Goal: Communication & Community: Answer question/provide support

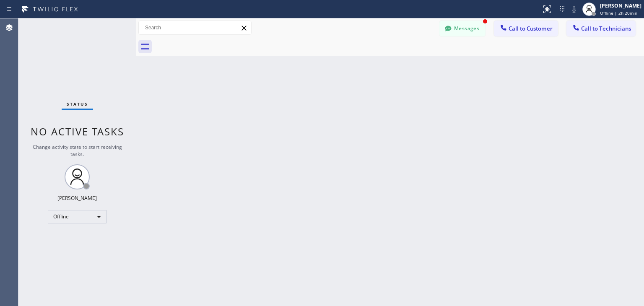
scroll to position [19, 0]
click at [444, 21] on div "Messages Call to Customer Call to Technicians Outbound call Location Search loc…" at bounding box center [390, 27] width 508 height 19
click at [444, 21] on button "Messages" at bounding box center [462, 29] width 46 height 16
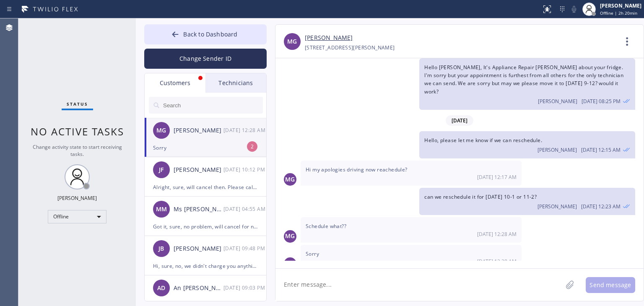
click at [208, 130] on div "[PERSON_NAME]" at bounding box center [199, 131] width 50 height 10
click at [415, 294] on textarea at bounding box center [418, 285] width 287 height 32
click at [497, 284] on textarea "an appointment for your fridge. I texted above that it breaks" at bounding box center [426, 285] width 302 height 32
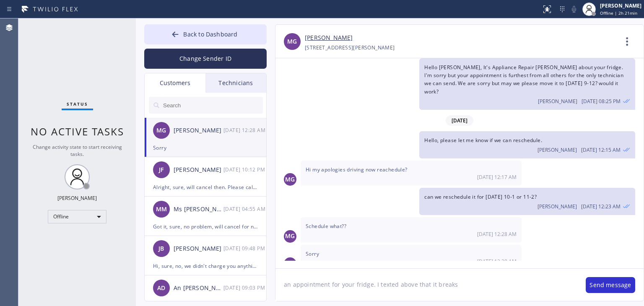
click at [448, 285] on textarea "an appointment for your fridge. I texted above that it breaks" at bounding box center [426, 285] width 302 height 32
type textarea "an appointment for your fridge. I texted above that it's too far for today for …"
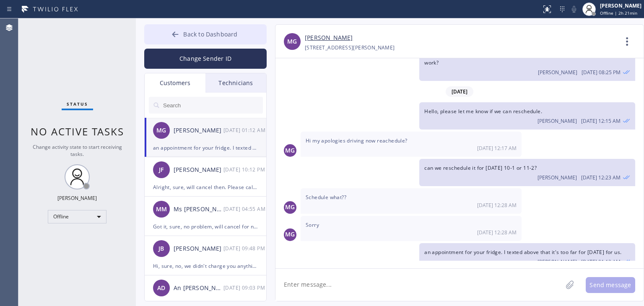
click at [238, 32] on button "Back to Dashboard" at bounding box center [205, 34] width 122 height 20
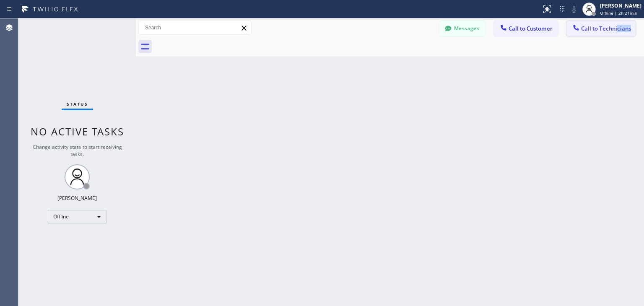
drag, startPoint x: 597, startPoint y: 44, endPoint x: 617, endPoint y: 21, distance: 30.6
click at [617, 21] on div "Messages Call to Customer Call to Technicians Outbound call Location Search loc…" at bounding box center [390, 37] width 508 height 38
click at [624, 13] on span "Offline | 2h 21min" at bounding box center [618, 13] width 37 height 6
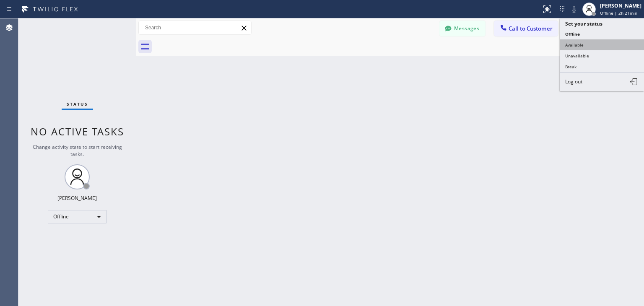
click at [603, 48] on button "Available" at bounding box center [602, 44] width 84 height 11
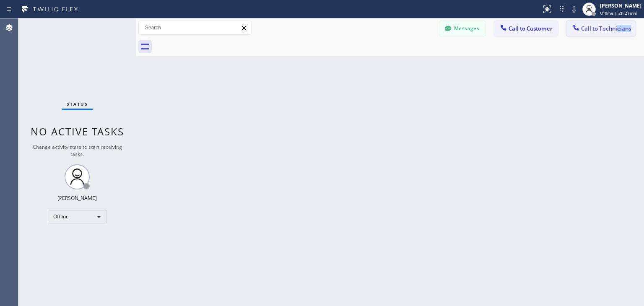
click at [617, 29] on span "Call to Technicians" at bounding box center [606, 29] width 50 height 8
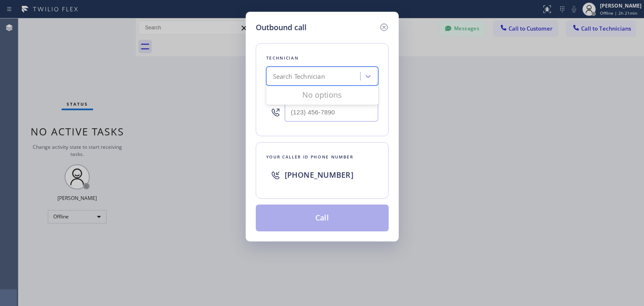
click at [330, 74] on div "Search Technician" at bounding box center [314, 76] width 91 height 15
click at [282, 78] on input "olvier" at bounding box center [281, 76] width 16 height 7
type input "[PERSON_NAME]"
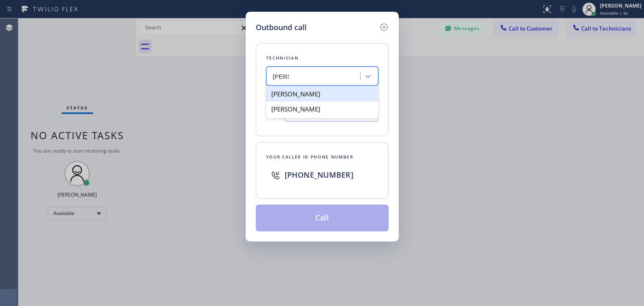
click at [322, 96] on div "[PERSON_NAME]" at bounding box center [322, 93] width 112 height 15
type input "[PHONE_NUMBER]"
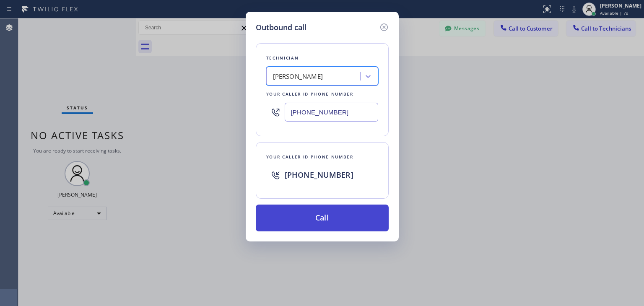
click at [332, 222] on button "Call" at bounding box center [322, 218] width 133 height 27
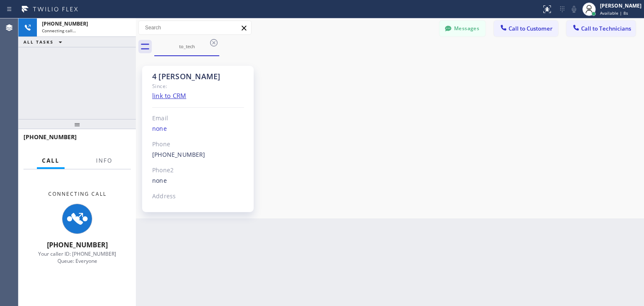
scroll to position [112, 0]
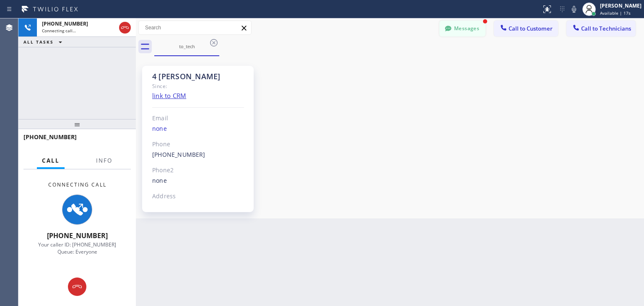
click at [456, 26] on button "Messages" at bounding box center [462, 29] width 46 height 16
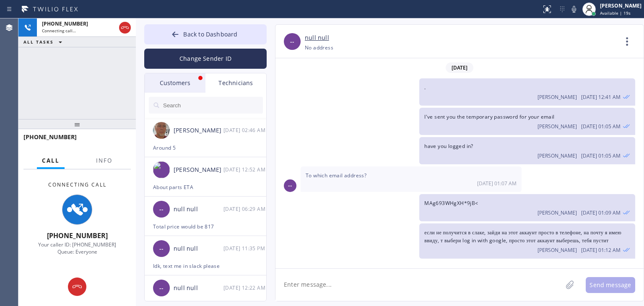
click at [198, 83] on div "Customers" at bounding box center [175, 82] width 61 height 19
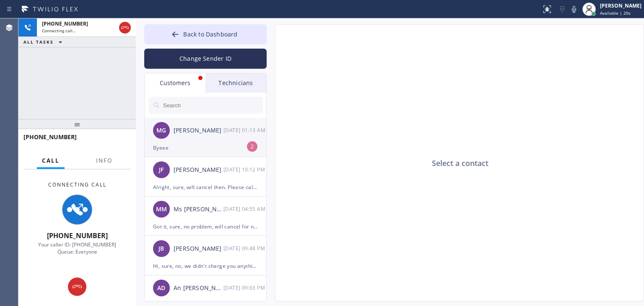
click at [214, 131] on div "[PERSON_NAME]" at bounding box center [199, 131] width 50 height 10
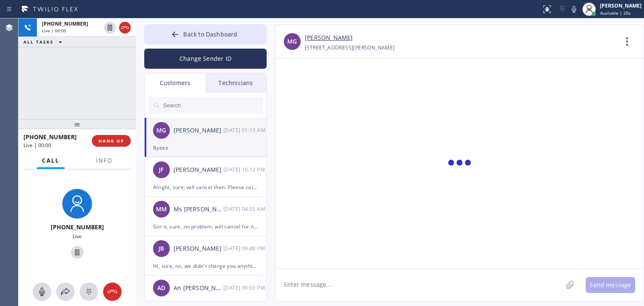
scroll to position [102, 0]
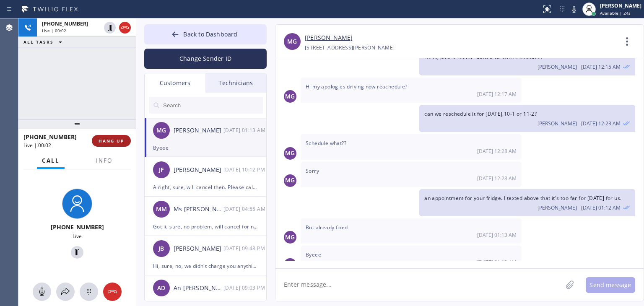
click at [118, 138] on span "HANG UP" at bounding box center [111, 141] width 26 height 6
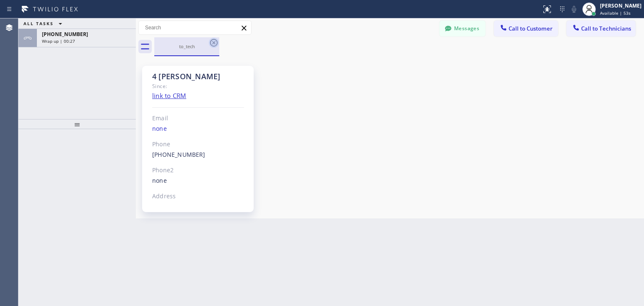
click at [212, 39] on icon at bounding box center [214, 43] width 10 height 10
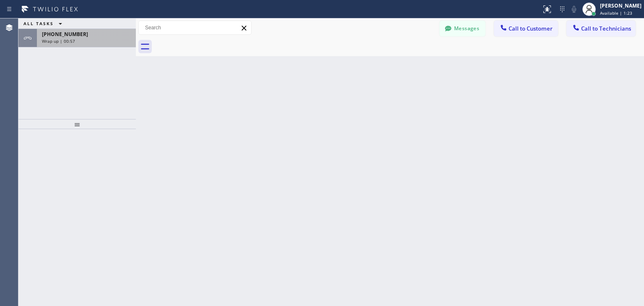
click at [72, 36] on span "[PHONE_NUMBER]" at bounding box center [65, 34] width 46 height 7
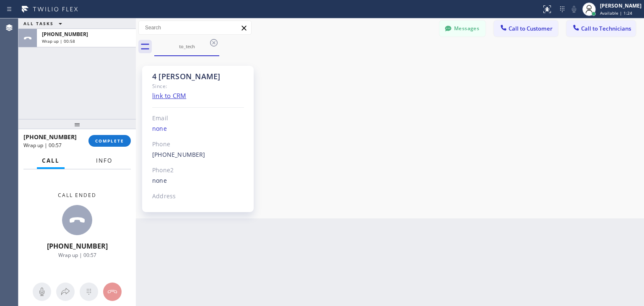
scroll to position [112, 0]
click at [124, 138] on button "COMPLETE" at bounding box center [109, 141] width 42 height 12
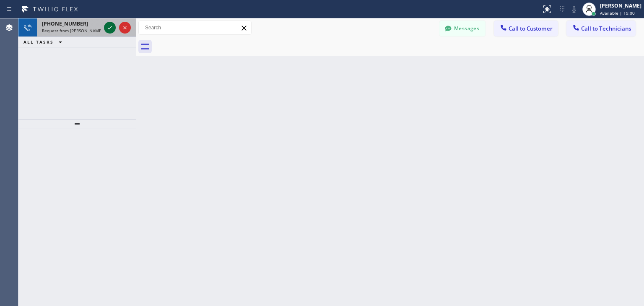
click at [110, 27] on icon at bounding box center [110, 27] width 4 height 3
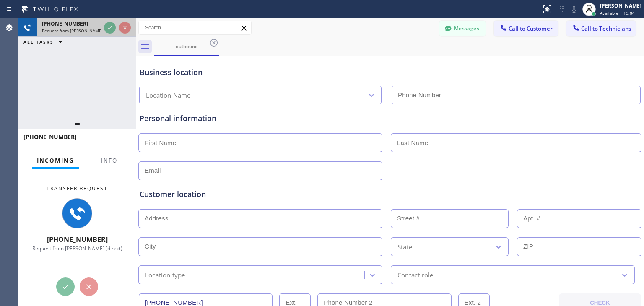
type input "(415) 906-5457"
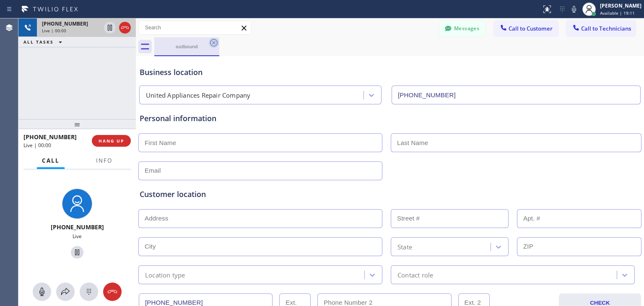
click at [216, 45] on icon at bounding box center [214, 43] width 8 height 8
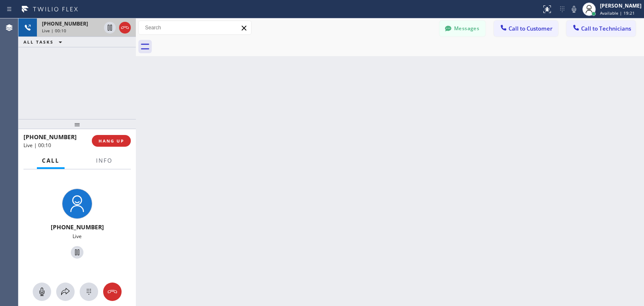
click at [380, 189] on div "Back to Dashboard Change Sender ID Customers Technicians MG [PERSON_NAME] [DATE…" at bounding box center [390, 162] width 508 height 288
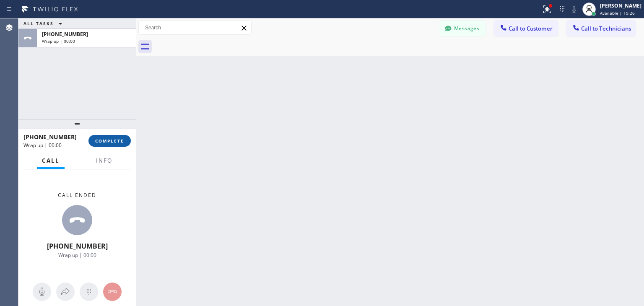
click at [90, 138] on button "COMPLETE" at bounding box center [109, 141] width 42 height 12
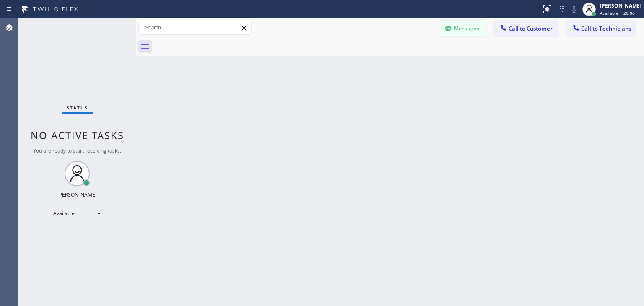
click at [463, 28] on button "Messages" at bounding box center [462, 29] width 46 height 16
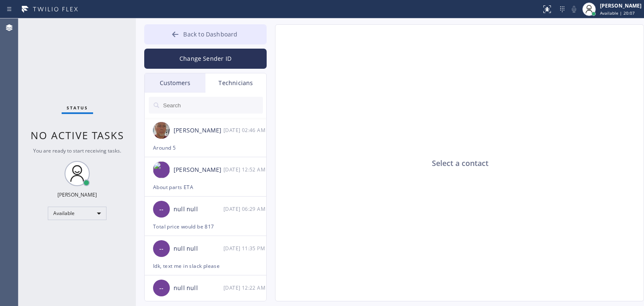
click at [228, 39] on button "Back to Dashboard" at bounding box center [205, 34] width 122 height 20
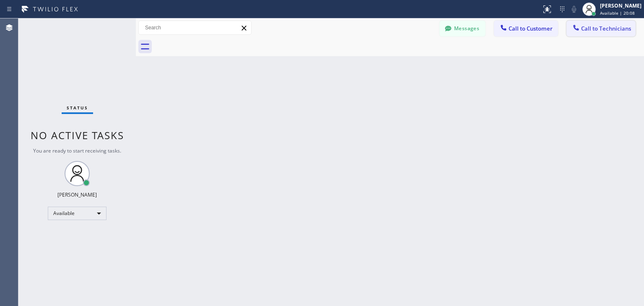
click at [613, 24] on button "Call to Technicians" at bounding box center [600, 29] width 69 height 16
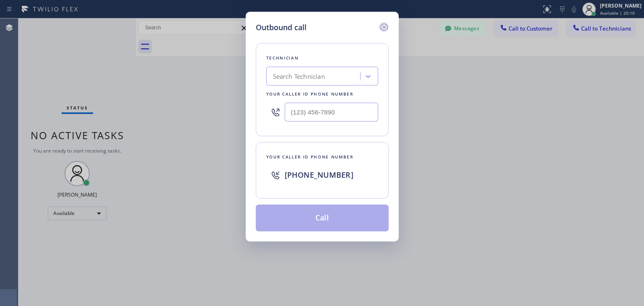
click at [382, 27] on icon at bounding box center [384, 27] width 10 height 10
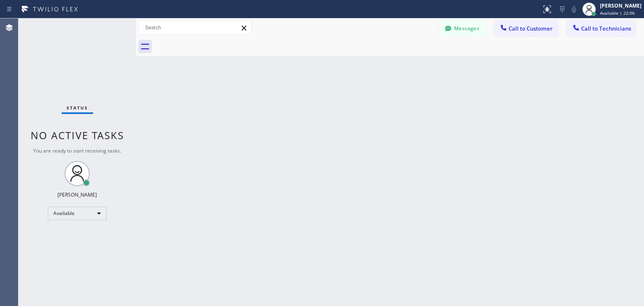
click at [464, 181] on div "Back to Dashboard Change Sender ID Customers Technicians MG [PERSON_NAME] [DATE…" at bounding box center [390, 162] width 508 height 288
click at [457, 31] on button "Messages" at bounding box center [462, 29] width 46 height 16
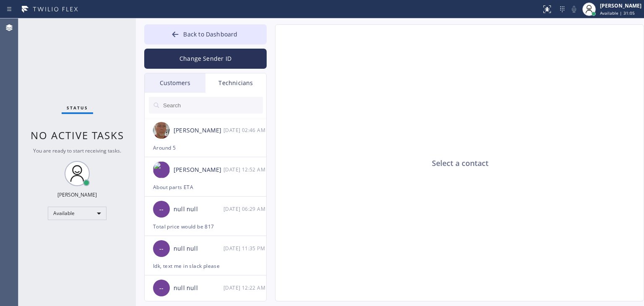
click at [189, 109] on input "text" at bounding box center [212, 105] width 101 height 17
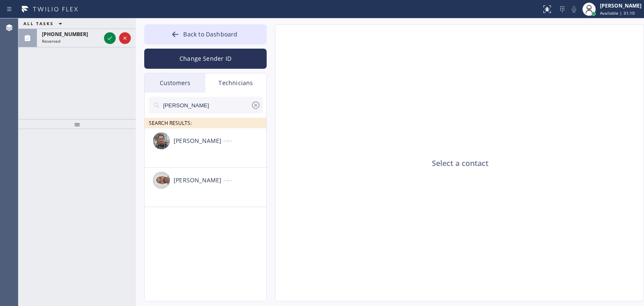
type input "[PERSON_NAME]"
click at [194, 140] on div "[PERSON_NAME]" at bounding box center [199, 141] width 50 height 10
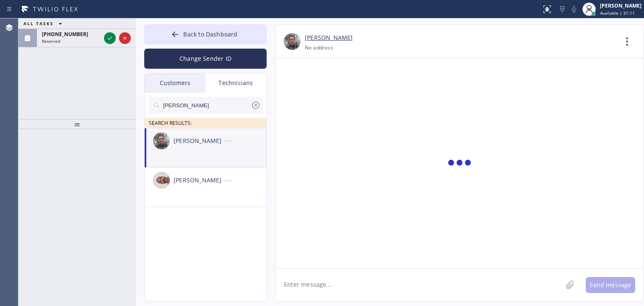
scroll to position [112, 0]
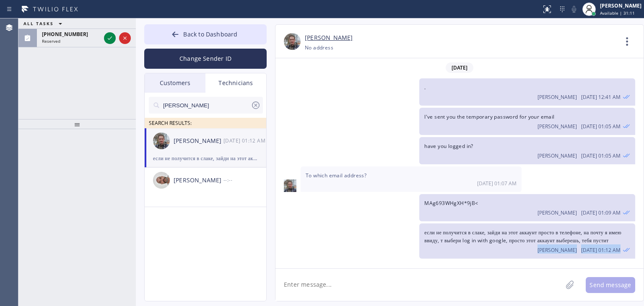
drag, startPoint x: 349, startPoint y: 265, endPoint x: 352, endPoint y: 279, distance: 13.7
click at [352, 279] on div "[PERSON_NAME] [PHONE_NUMBER] Choose phone number No address Contact Full Inform…" at bounding box center [459, 162] width 369 height 277
click at [352, 279] on textarea at bounding box center [418, 285] width 287 height 32
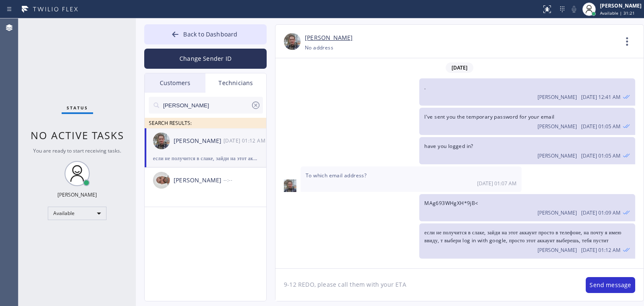
type textarea "9-12 REDO, please call them with your ETA"
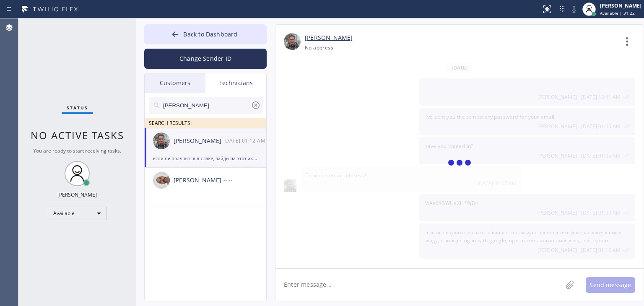
scroll to position [160, 0]
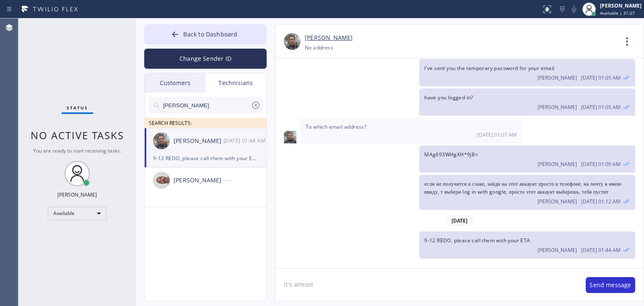
type textarea "it's almost 2"
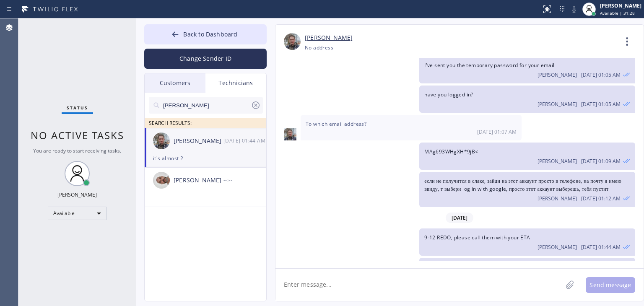
scroll to position [189, 0]
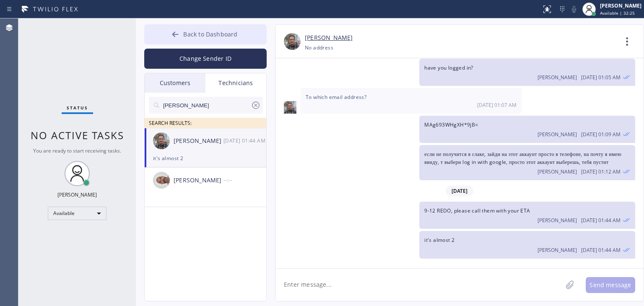
click at [240, 35] on button "Back to Dashboard" at bounding box center [205, 34] width 122 height 20
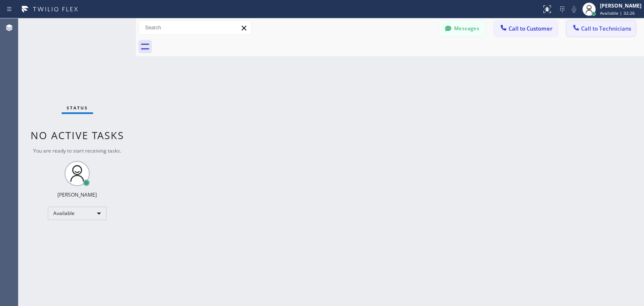
click at [586, 24] on button "Call to Technicians" at bounding box center [600, 29] width 69 height 16
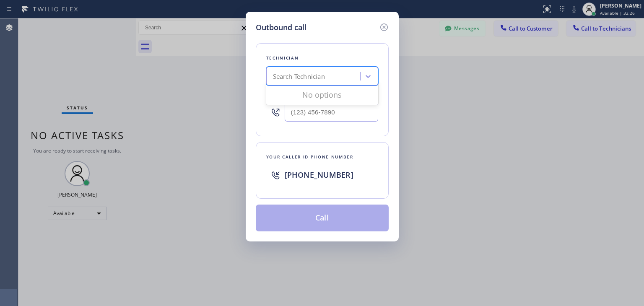
click at [334, 74] on div "Search Technician" at bounding box center [314, 76] width 91 height 15
type input "[PERSON_NAME]"
click at [334, 98] on div "[PERSON_NAME]" at bounding box center [322, 93] width 112 height 15
type input "[PHONE_NUMBER]"
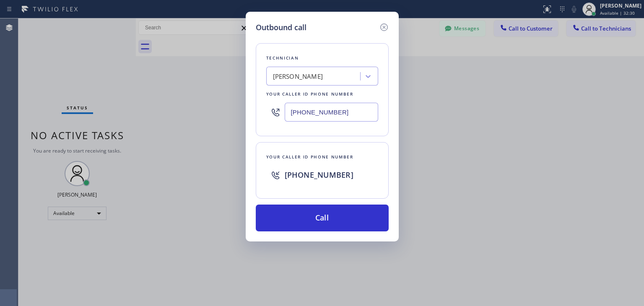
click at [331, 118] on input "[PHONE_NUMBER]" at bounding box center [331, 112] width 93 height 19
click at [387, 31] on icon at bounding box center [384, 27] width 10 height 10
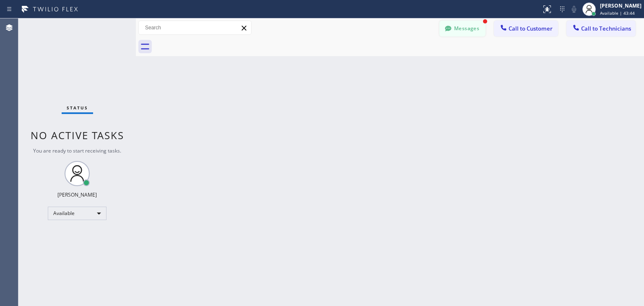
click at [475, 34] on button "Messages" at bounding box center [462, 29] width 46 height 16
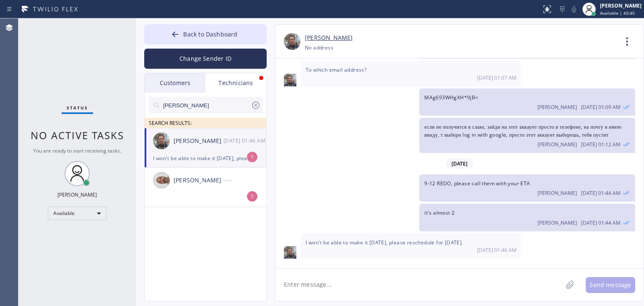
click at [203, 153] on div "[PERSON_NAME] [DATE] 01:46 AM" at bounding box center [206, 140] width 122 height 25
click at [351, 273] on textarea at bounding box center [418, 285] width 287 height 32
click at [342, 272] on textarea at bounding box center [418, 285] width 287 height 32
click at [389, 283] on textarea at bounding box center [418, 285] width 287 height 32
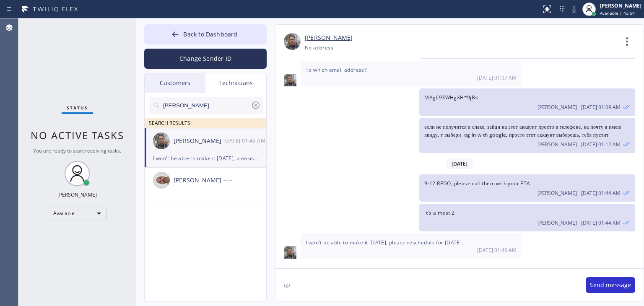
type textarea "ц"
click at [472, 284] on textarea "Why are you telling me about it when it's 2 hours late? what is the reason?" at bounding box center [426, 285] width 302 height 32
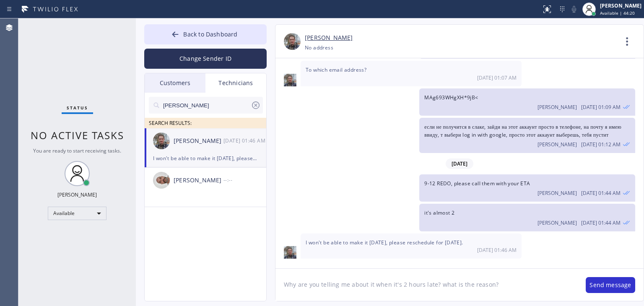
click at [472, 284] on textarea "Why are you telling me about it when it's 2 hours late? what is the reason?" at bounding box center [426, 285] width 302 height 32
click at [531, 289] on textarea "Why are you telling me about it when it's 2 hours late? what is the reason?" at bounding box center [426, 285] width 302 height 32
type textarea "Why are you telling me about it when it's 2 hours late? what is the reason?"
